Goal: Find contact information

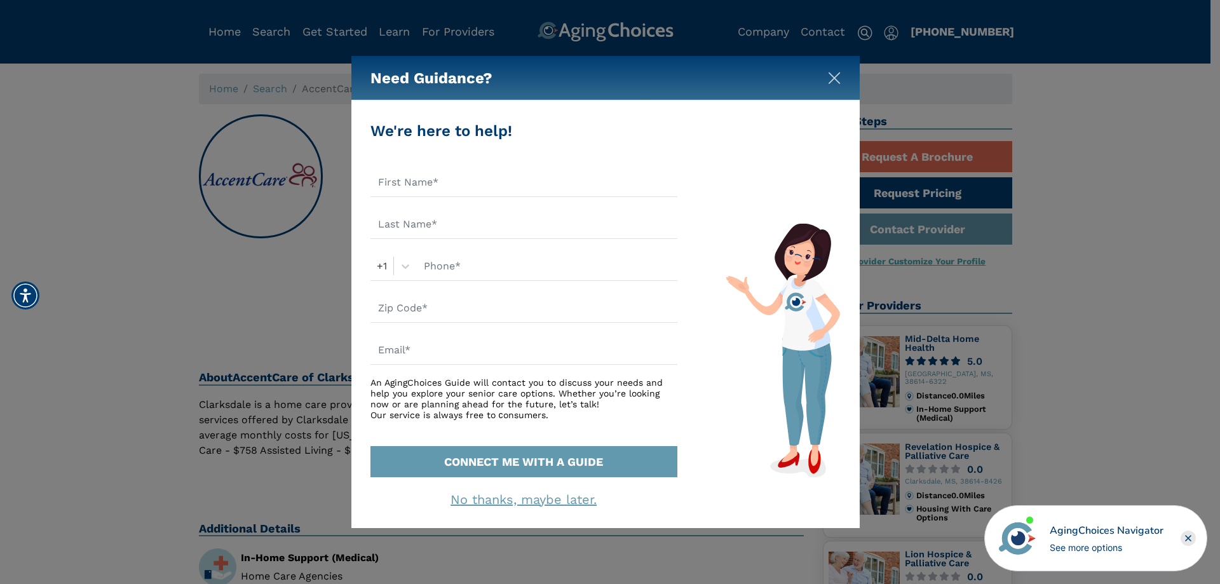
click at [829, 75] on img "Close" at bounding box center [834, 78] width 13 height 13
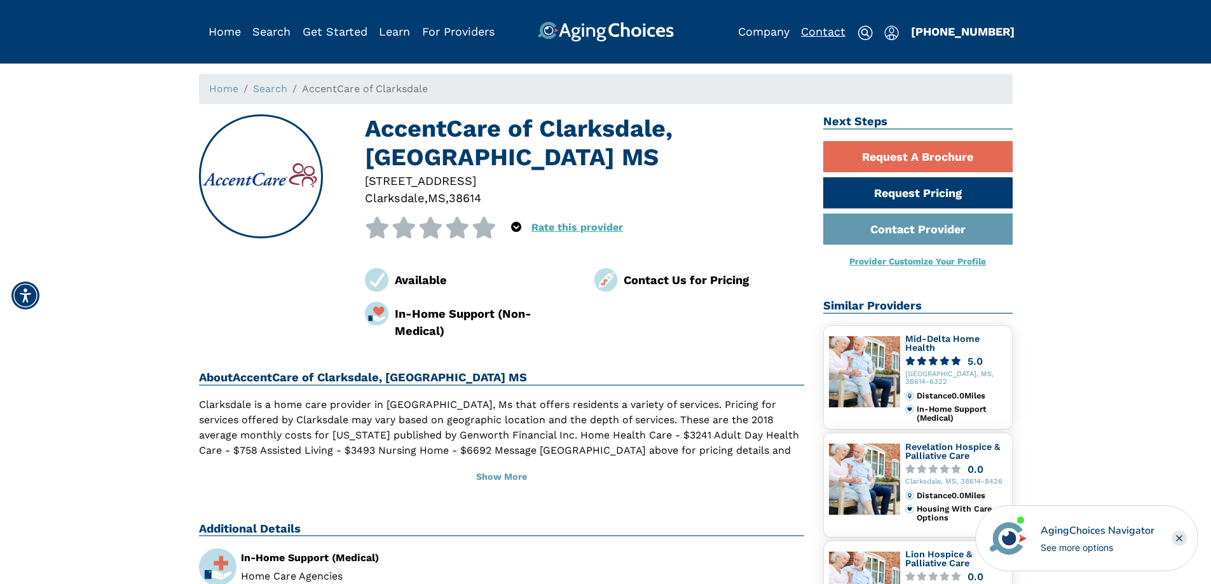
click at [835, 35] on link "Contact" at bounding box center [823, 31] width 44 height 13
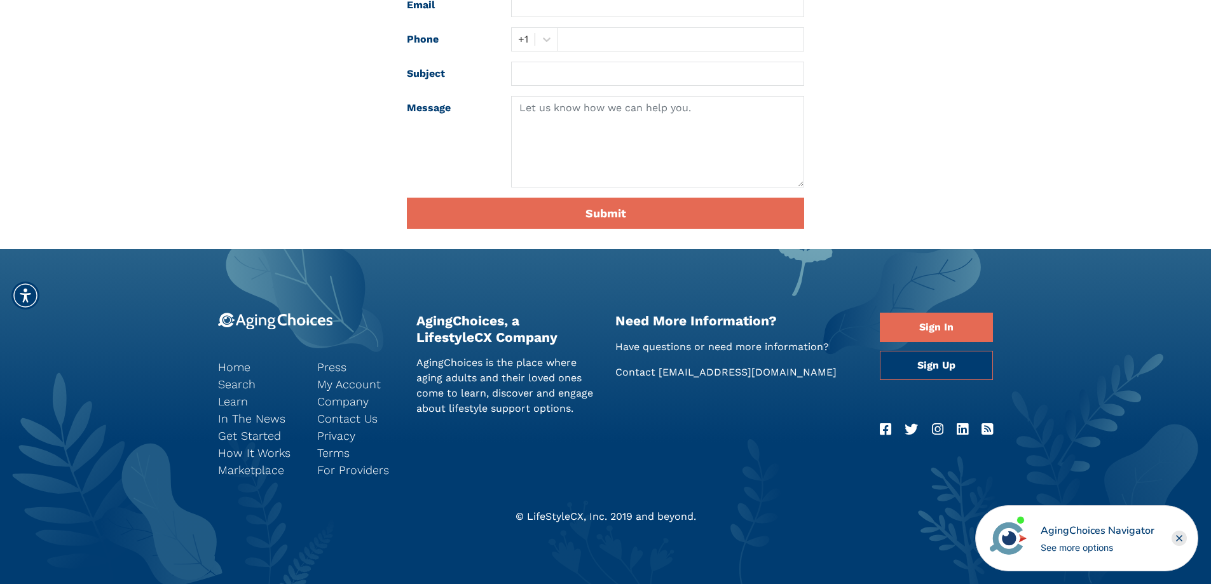
scroll to position [356, 0]
